Goal: Book appointment/travel/reservation

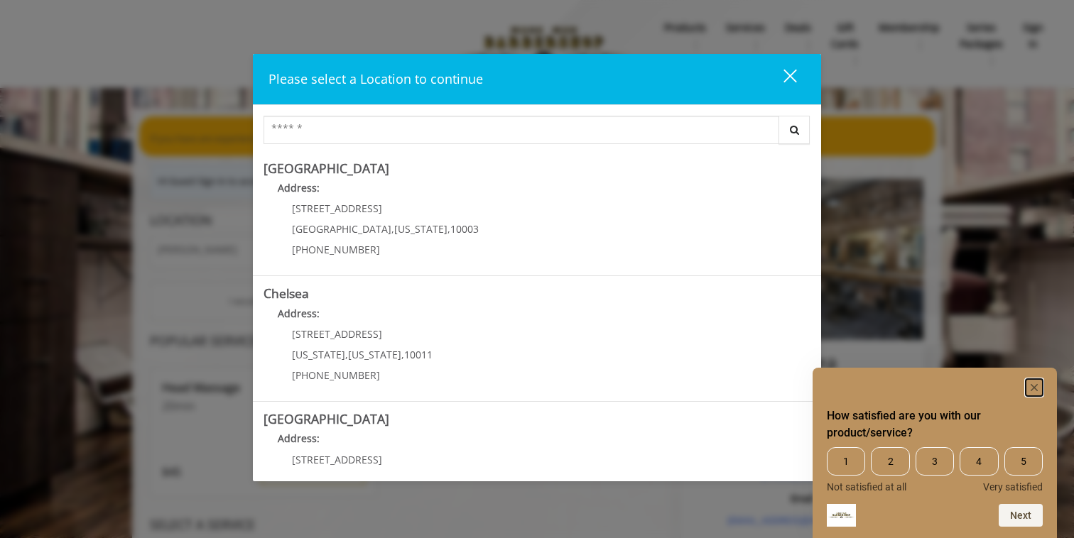
click at [1032, 387] on rect "Hide survey" at bounding box center [1033, 387] width 17 height 17
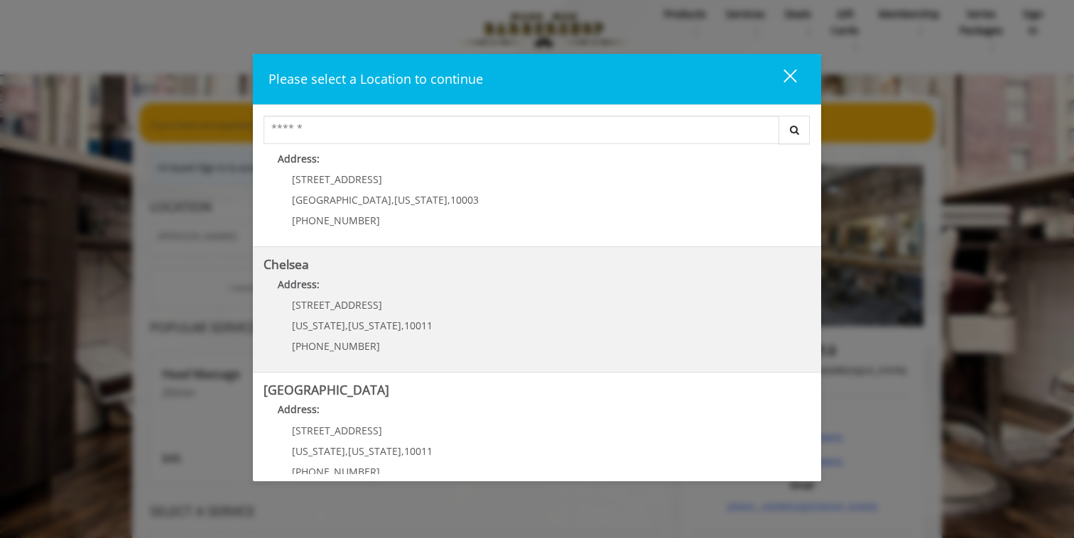
scroll to position [58, 0]
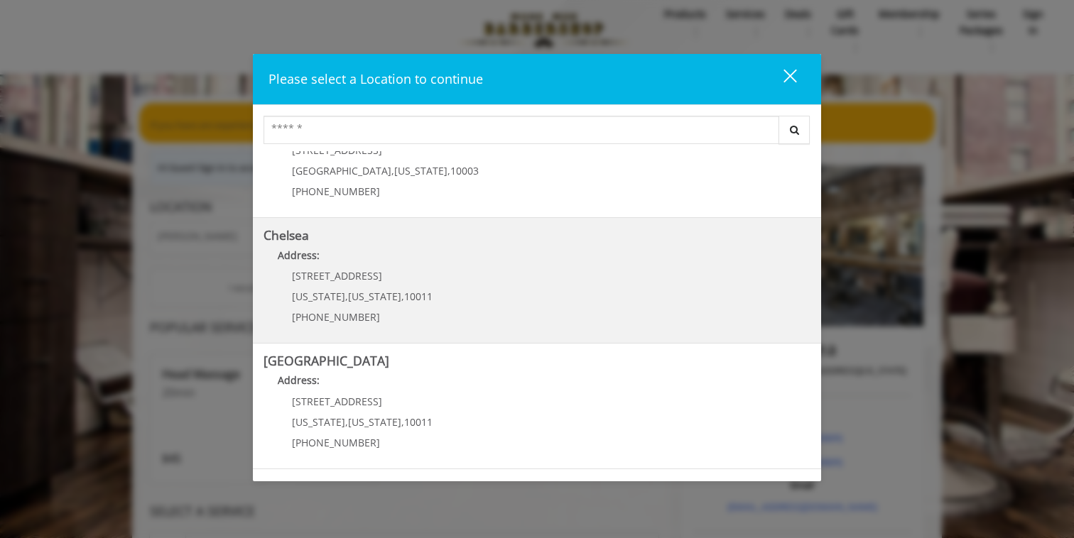
click at [417, 286] on div "[STREET_ADDRESS][US_STATE][US_STATE] (917) 639-3902" at bounding box center [351, 302] width 176 height 62
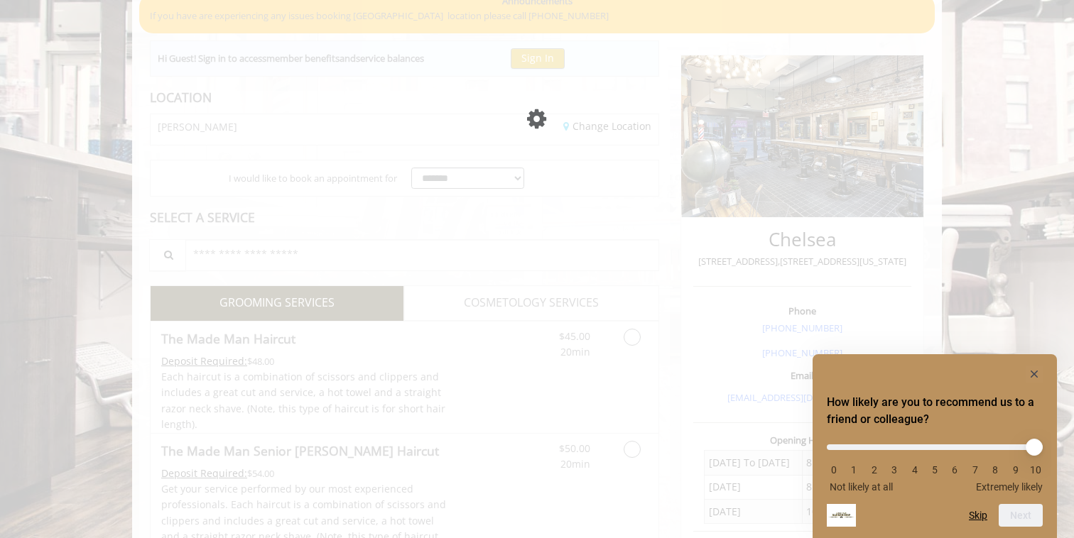
scroll to position [123, 0]
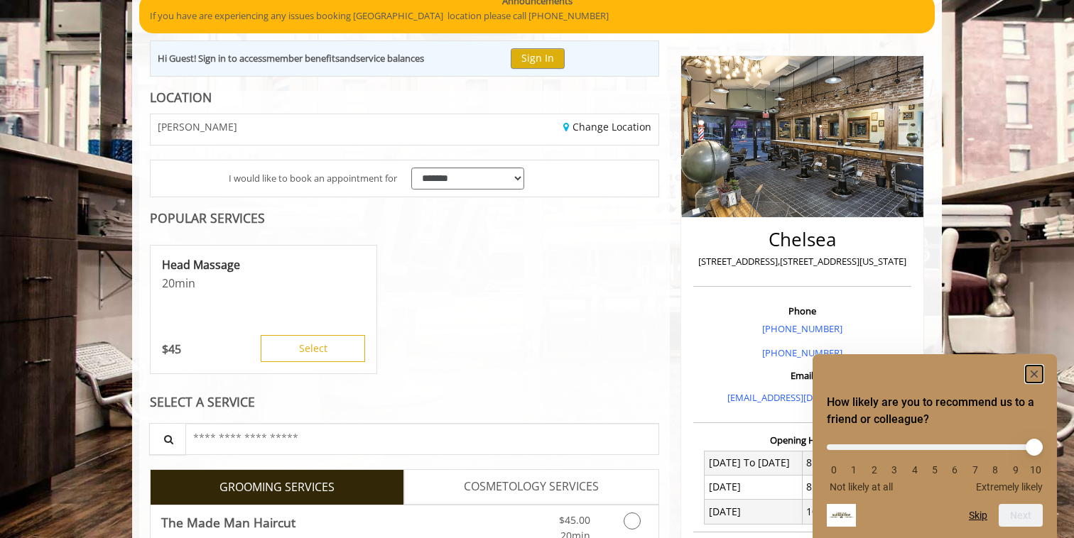
click at [1037, 368] on rect "Hide survey" at bounding box center [1033, 374] width 17 height 17
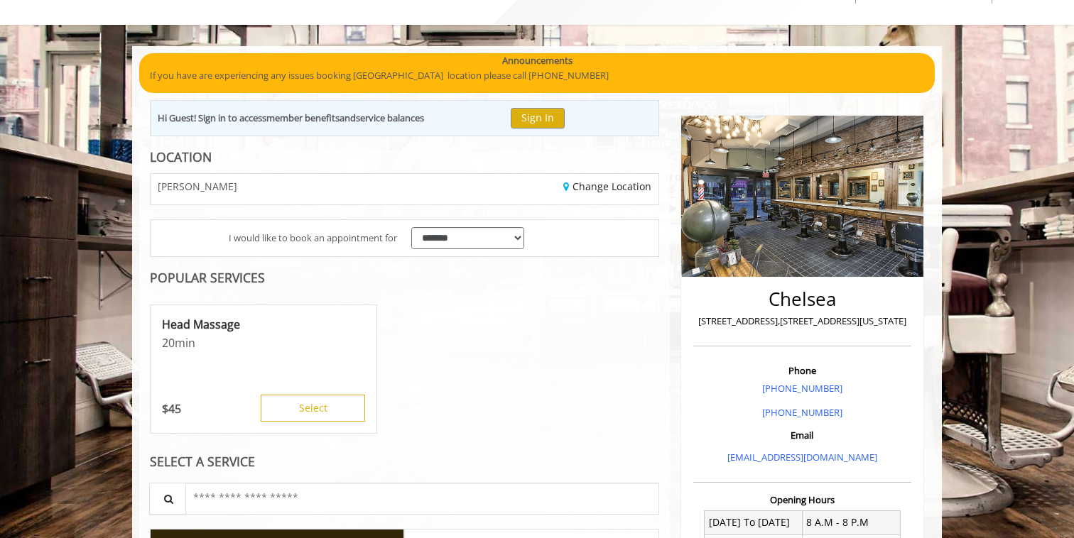
scroll to position [0, 0]
